Goal: Find specific page/section: Find specific page/section

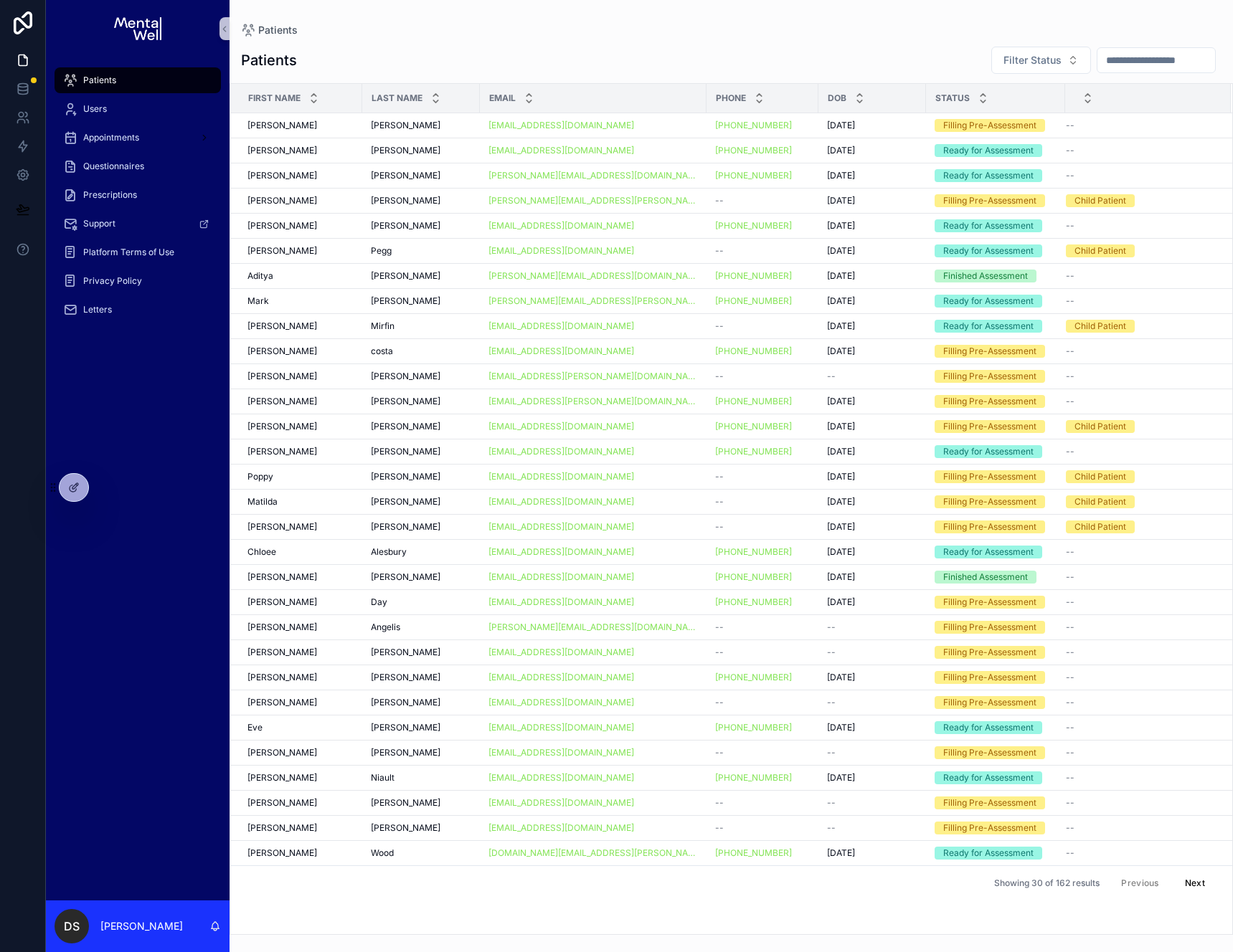
click at [1098, 64] on input "scrollable content" at bounding box center [1156, 60] width 118 height 20
type input "****"
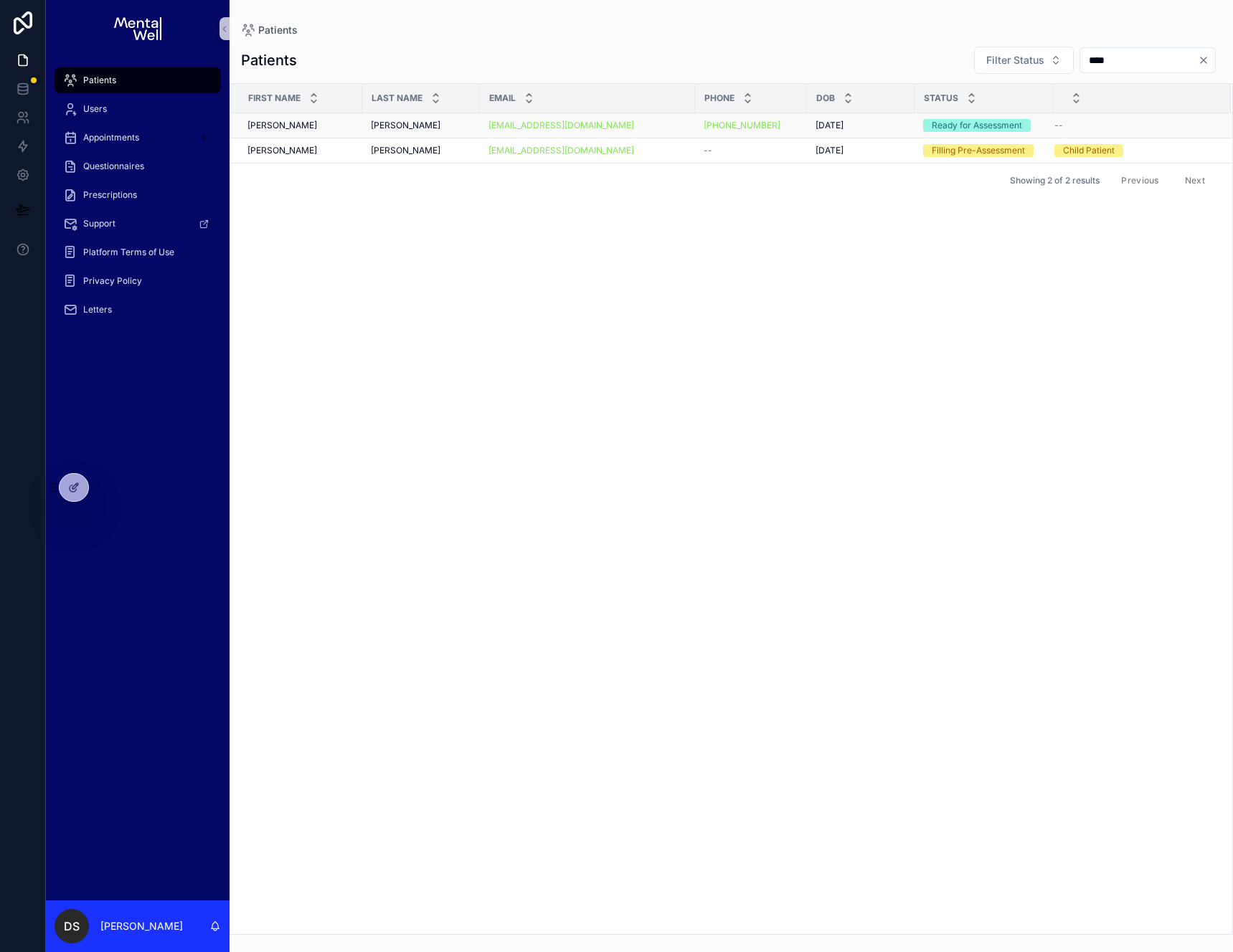
click at [416, 128] on div "[PERSON_NAME] [PERSON_NAME]" at bounding box center [421, 126] width 101 height 11
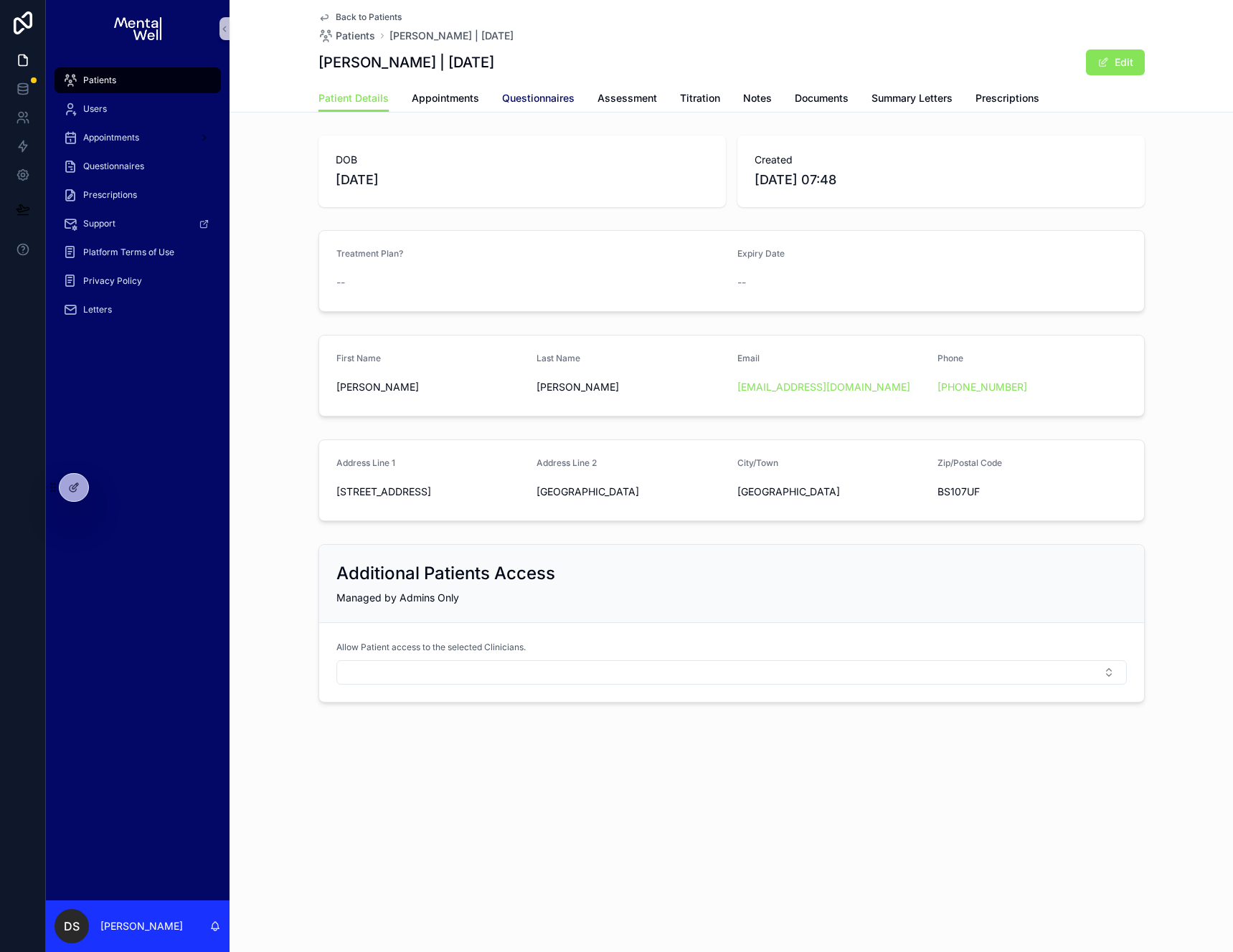
click at [548, 99] on span "Questionnaires" at bounding box center [539, 98] width 73 height 15
